Goal: Task Accomplishment & Management: Complete application form

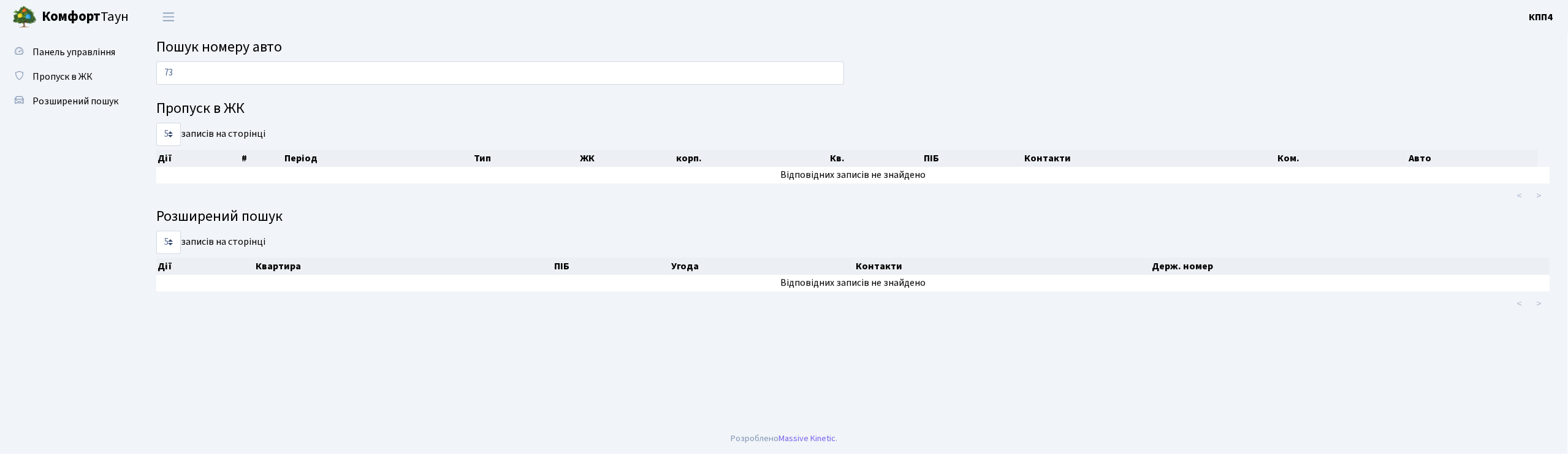
type input "7"
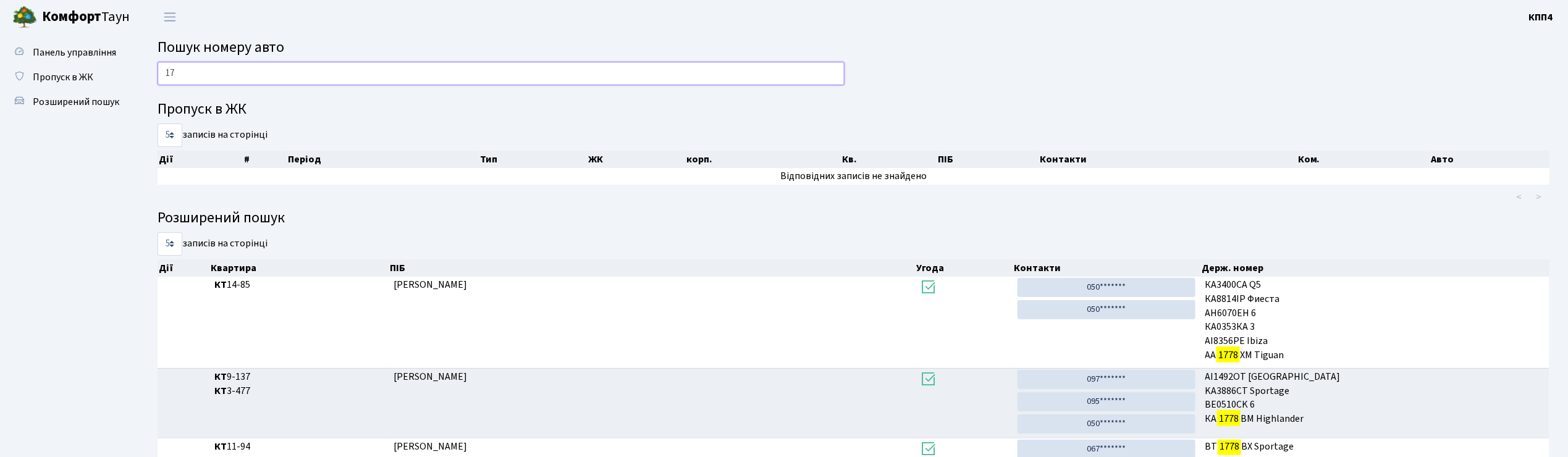
type input "1"
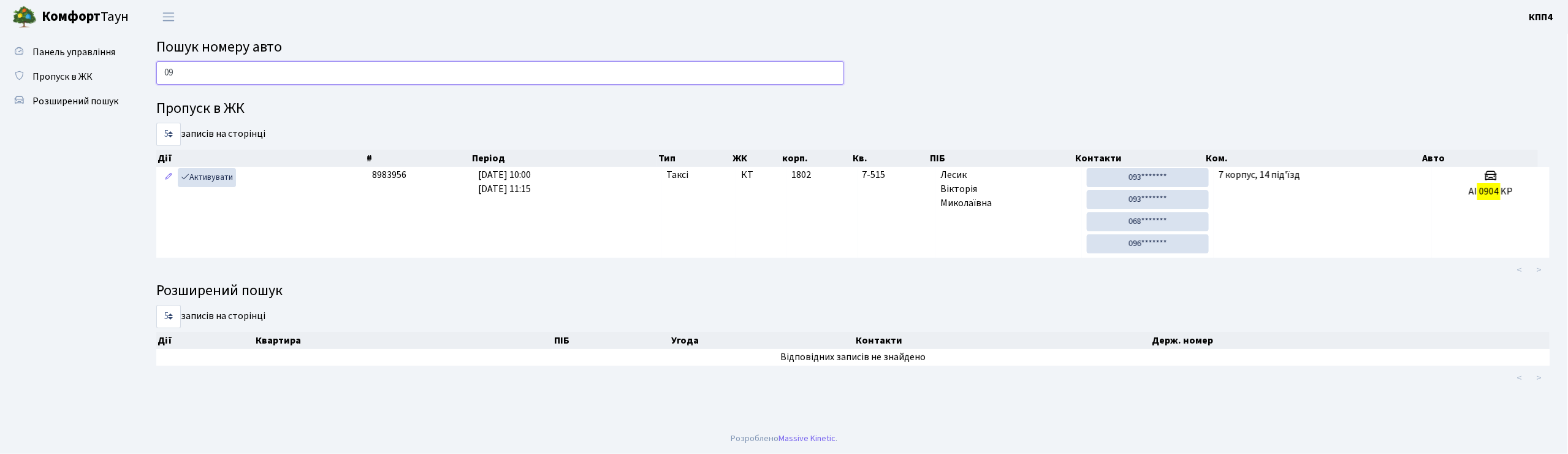
type input "0"
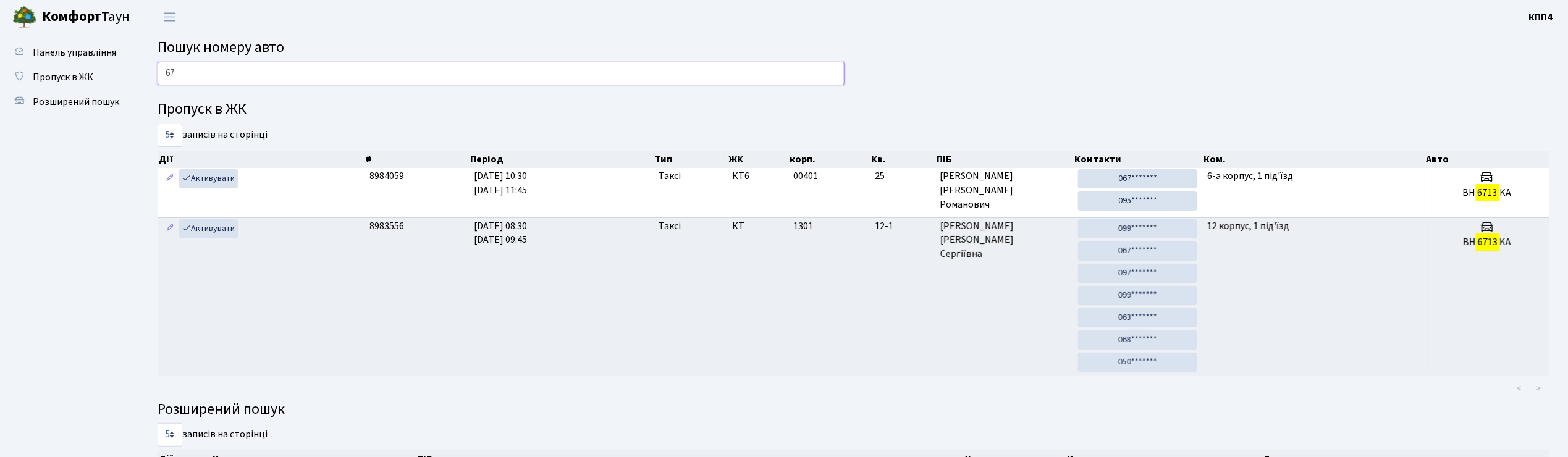
type input "6"
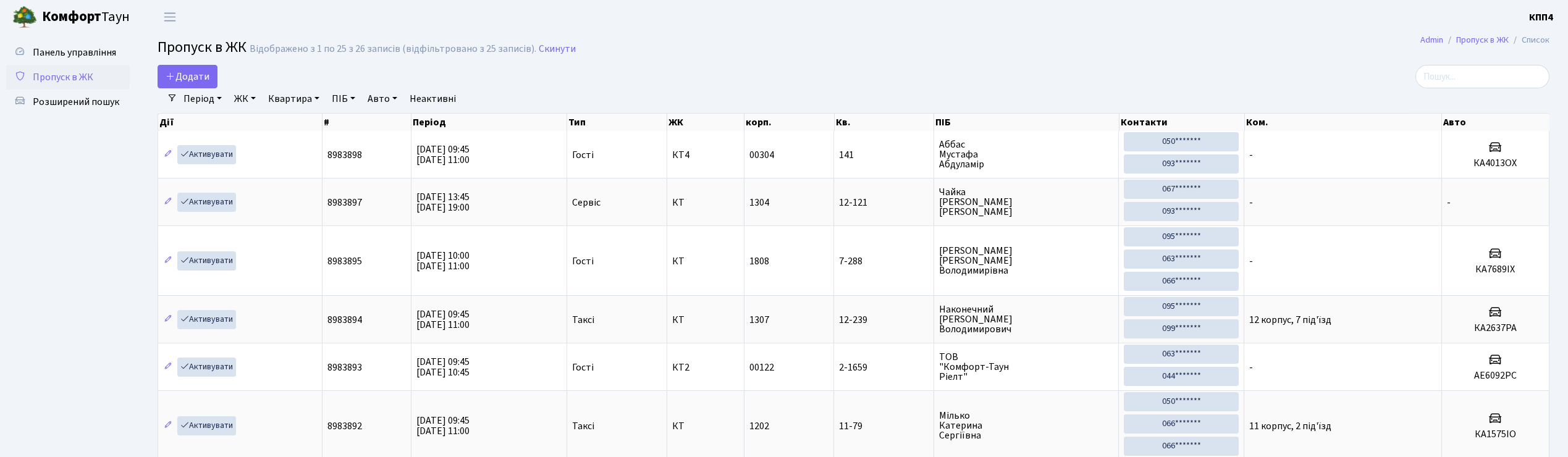
select select "25"
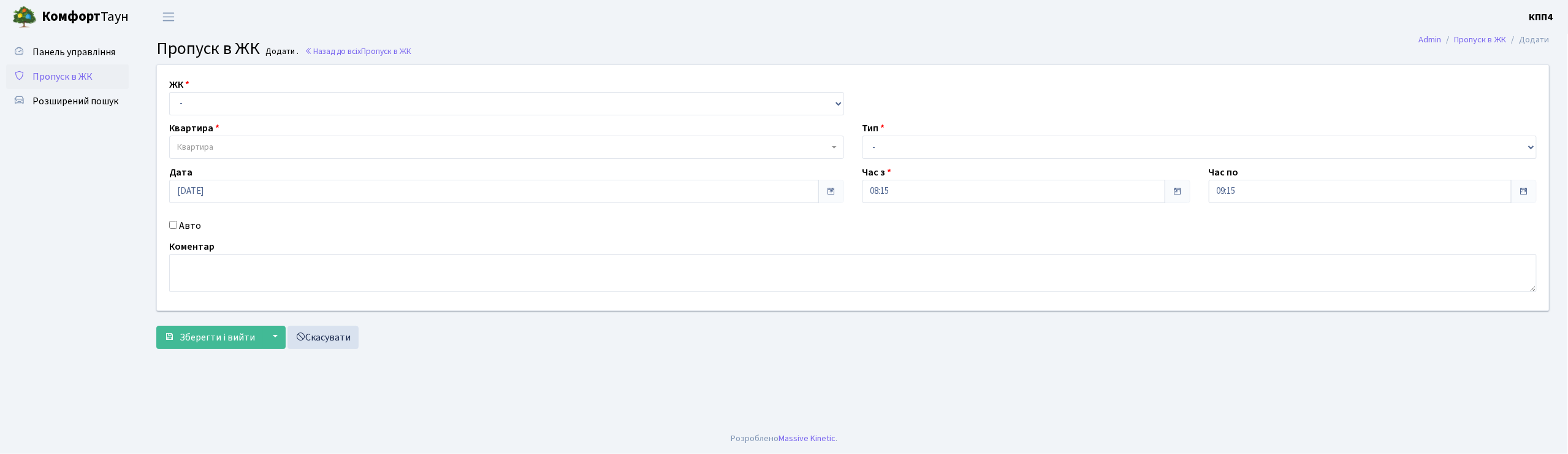
click at [170, 223] on input "Авто" at bounding box center [173, 224] width 8 height 8
checkbox input "true"
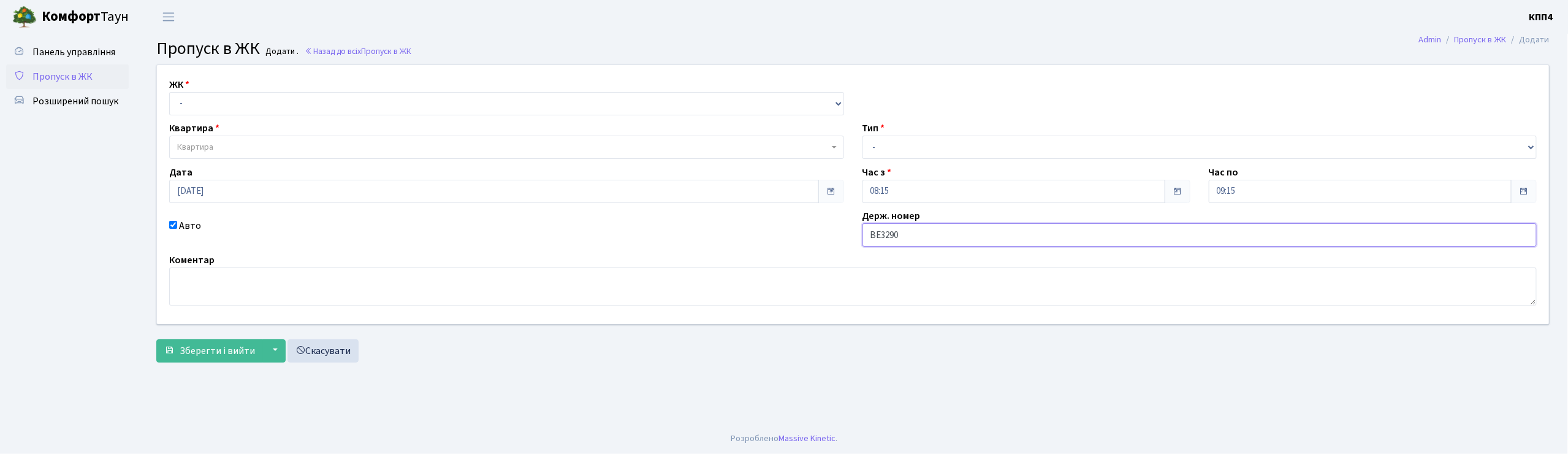
type input "ВЕ3290АО"
click at [201, 99] on select "- КТ, вул. Регенераторна, 4 КТ2, просп. Соборності, 17 КТ3, вул. Березнева, 16 …" at bounding box center [507, 103] width 675 height 23
select select "271"
click at [170, 92] on select "- КТ, вул. Регенераторна, 4 КТ2, просп. Соборності, 17 КТ3, вул. Березнева, 16 …" at bounding box center [507, 103] width 675 height 23
select select
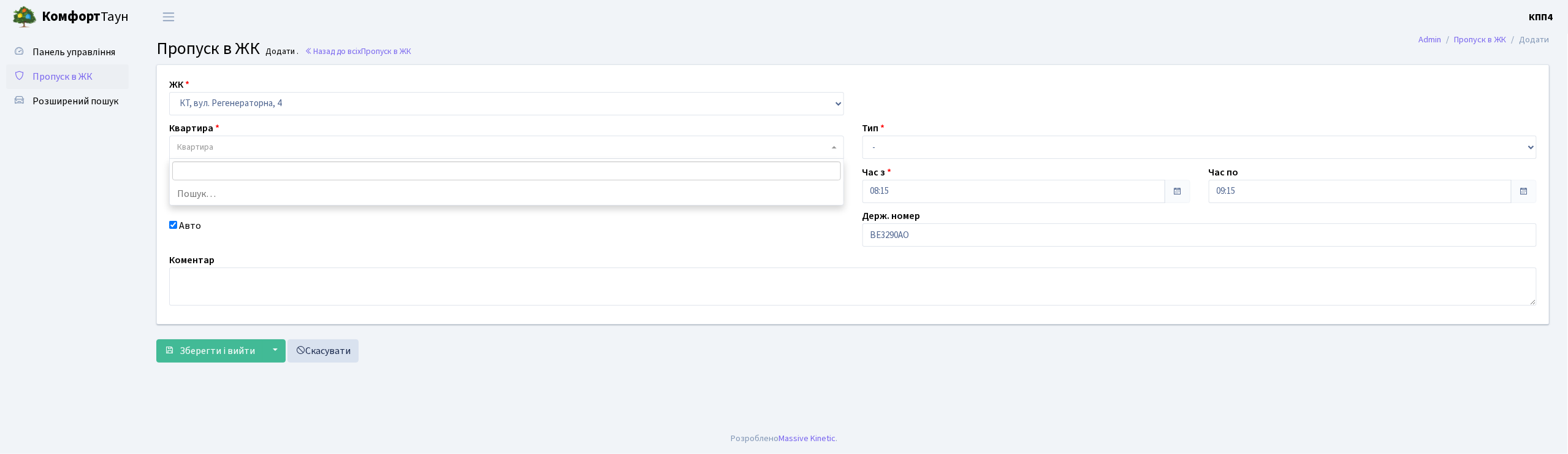
click at [207, 148] on span "Квартира" at bounding box center [195, 148] width 36 height 12
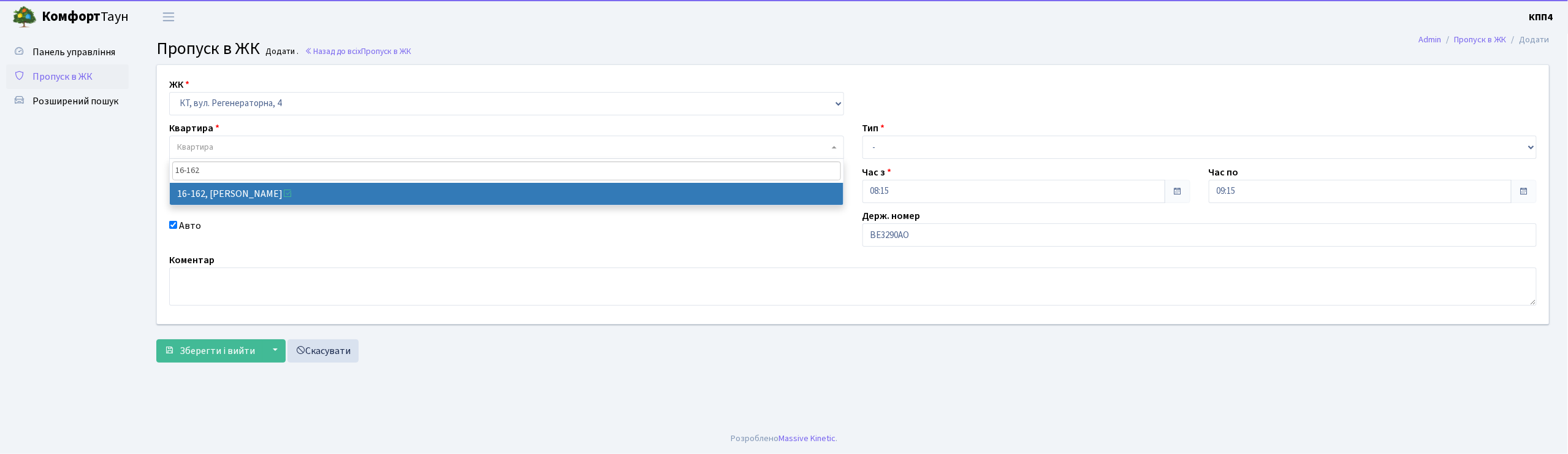
type input "16-162"
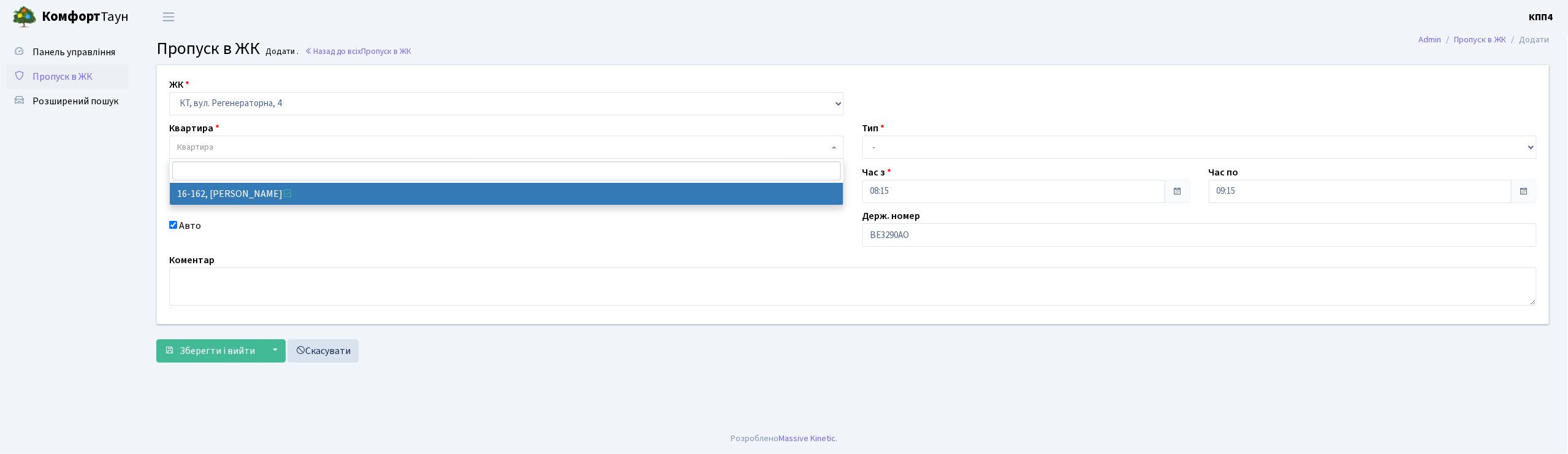
select select "8723"
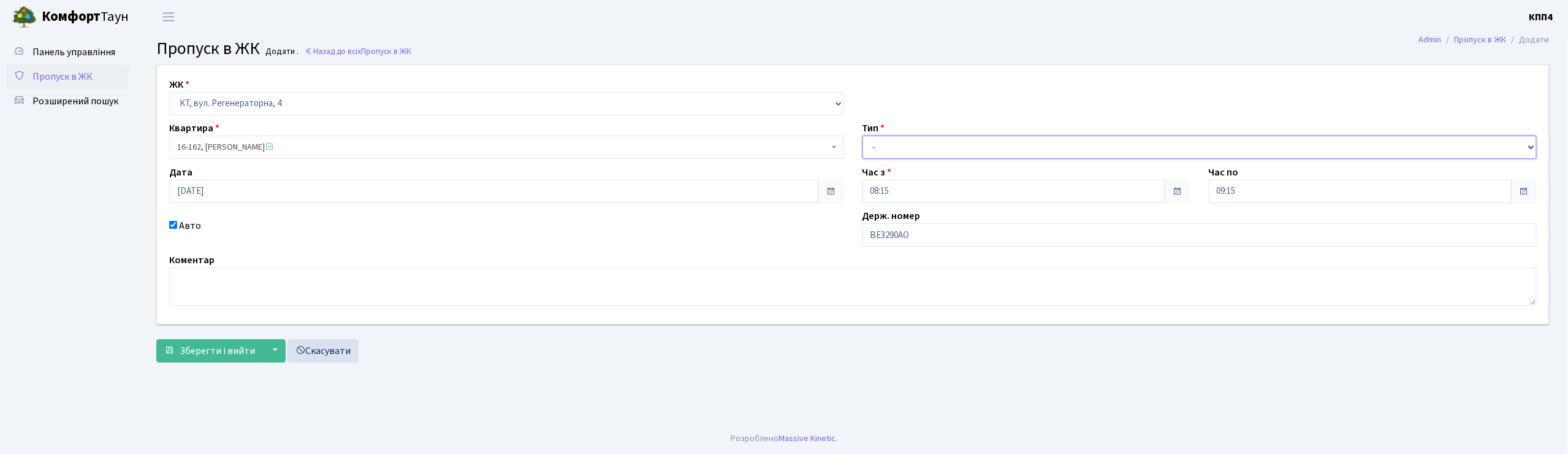
click at [920, 150] on select "- Доставка Таксі Гості Сервіс" at bounding box center [1200, 147] width 675 height 23
select select "3"
click at [863, 135] on select "- Доставка Таксі Гості Сервіс" at bounding box center [1200, 147] width 675 height 23
click at [217, 283] on textarea at bounding box center [853, 286] width 1368 height 38
type textarea "НА ЦІЛИЙ ДЕНЬ"
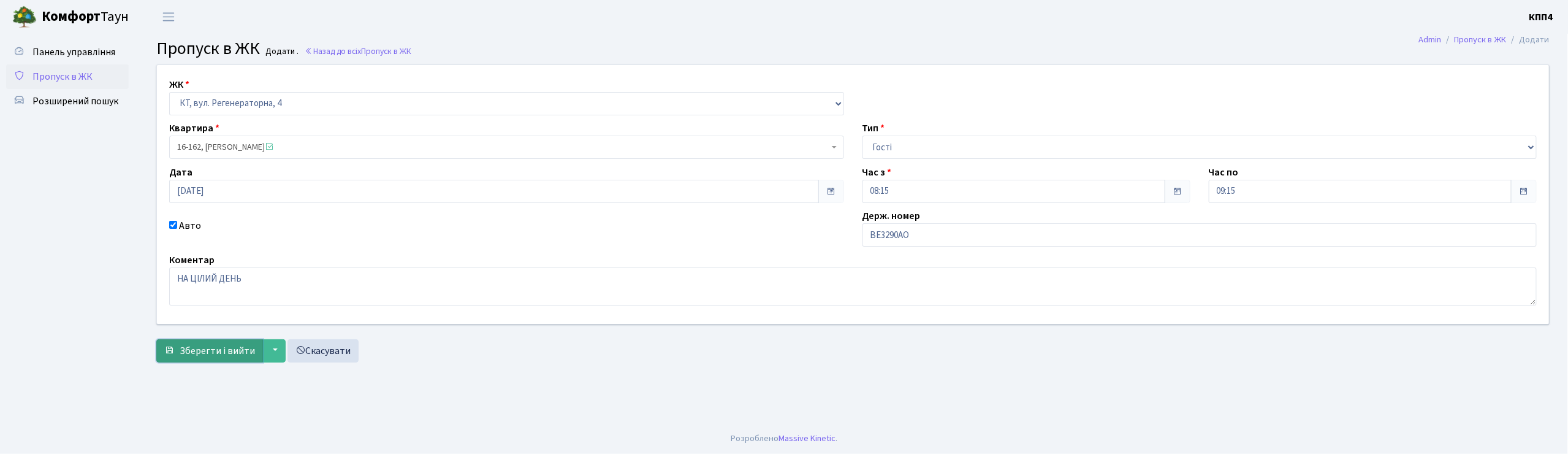
click at [223, 347] on span "Зберегти і вийти" at bounding box center [216, 351] width 75 height 13
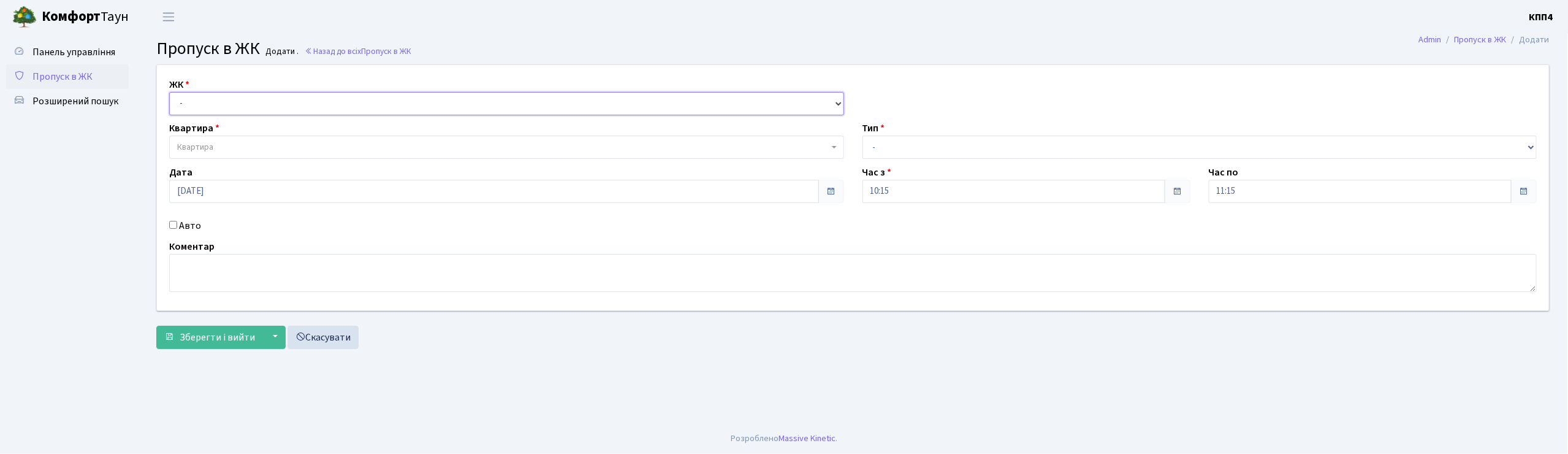
click at [200, 104] on select "- КТ, вул. Регенераторна, 4 КТ2, просп. Соборності, 17 КТ3, вул. Березнева, 16 …" at bounding box center [507, 103] width 675 height 23
select select "271"
click at [170, 92] on select "- КТ, вул. Регенераторна, 4 КТ2, просп. Соборності, 17 КТ3, вул. Березнева, 16 …" at bounding box center [507, 103] width 675 height 23
select select
click at [212, 146] on span "Квартира" at bounding box center [195, 148] width 36 height 12
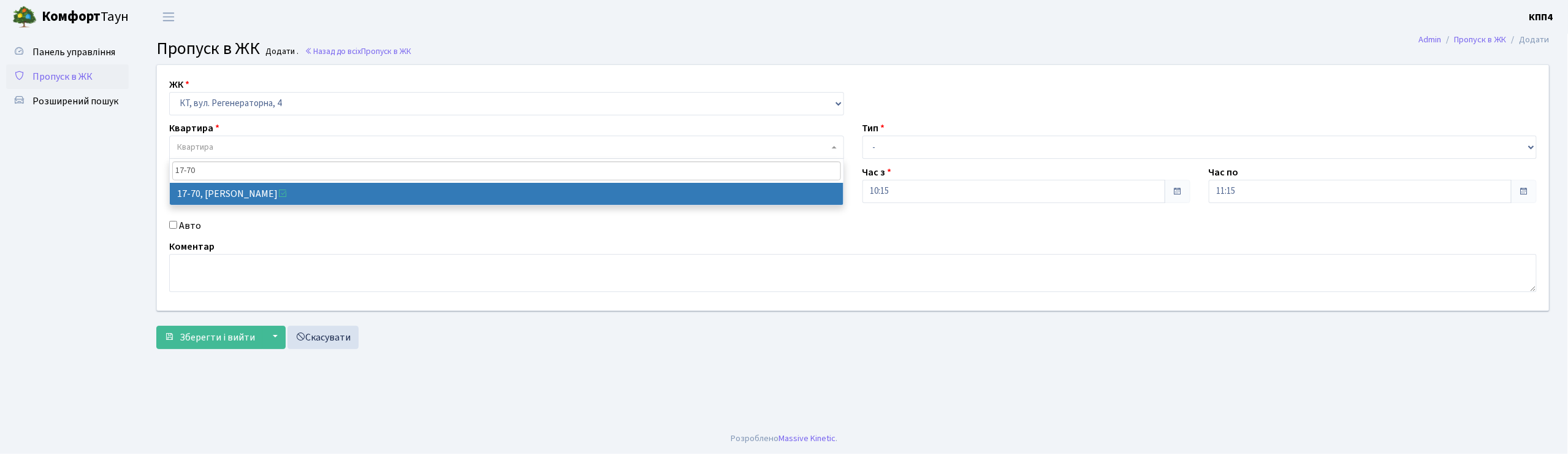
type input "17-70"
select select "9024"
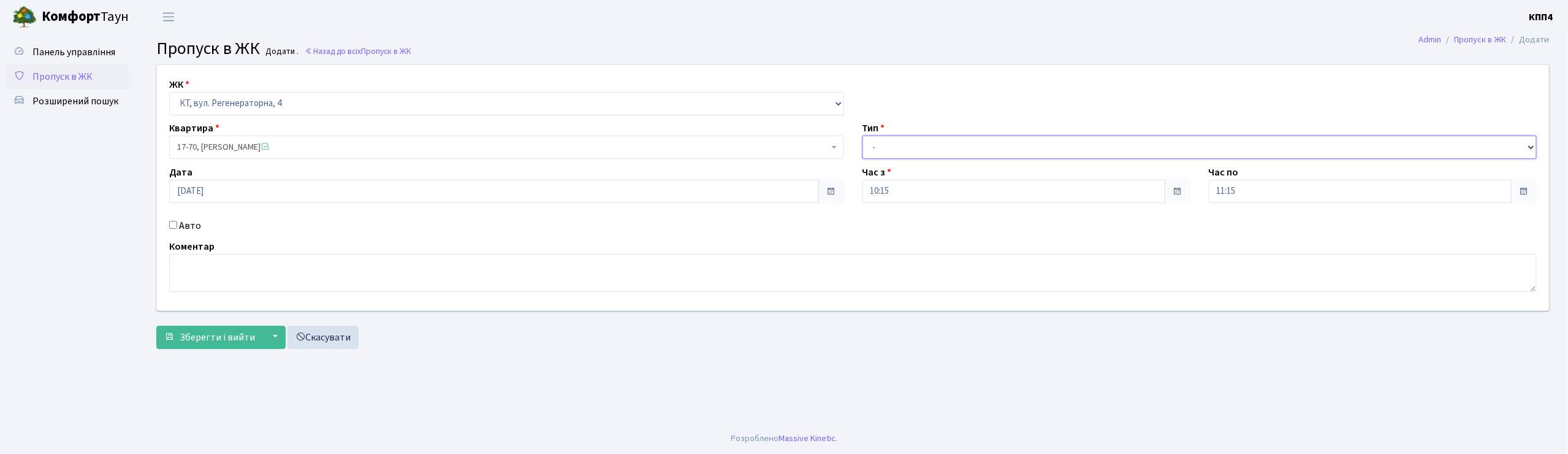
click at [877, 139] on select "- Доставка Таксі Гості Сервіс" at bounding box center [1200, 147] width 675 height 23
select select "1"
click at [863, 135] on select "- Доставка Таксі Гості Сервіс" at bounding box center [1200, 147] width 675 height 23
click at [216, 342] on span "Зберегти і вийти" at bounding box center [216, 337] width 75 height 13
